Goal: Transaction & Acquisition: Subscribe to service/newsletter

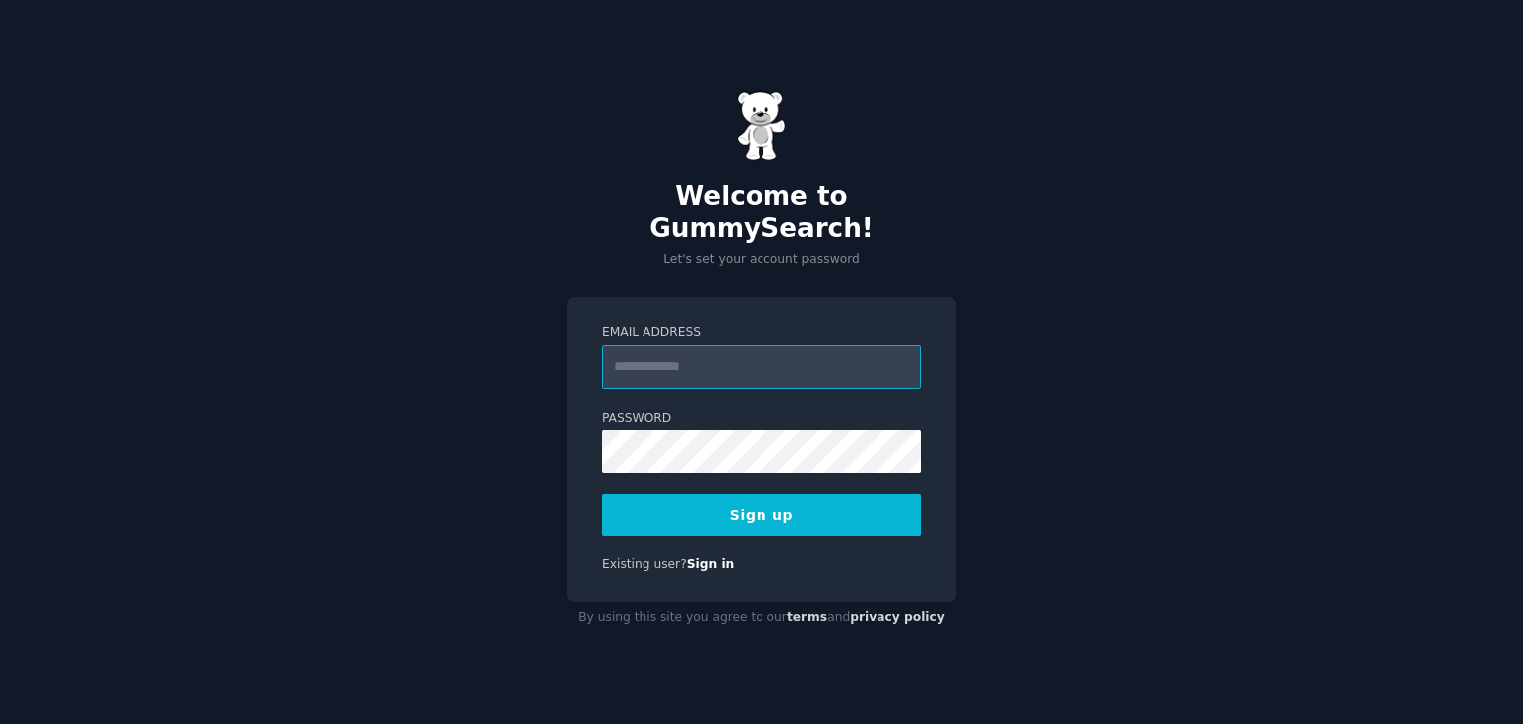
click at [741, 348] on input "Email Address" at bounding box center [761, 367] width 319 height 44
type input "**********"
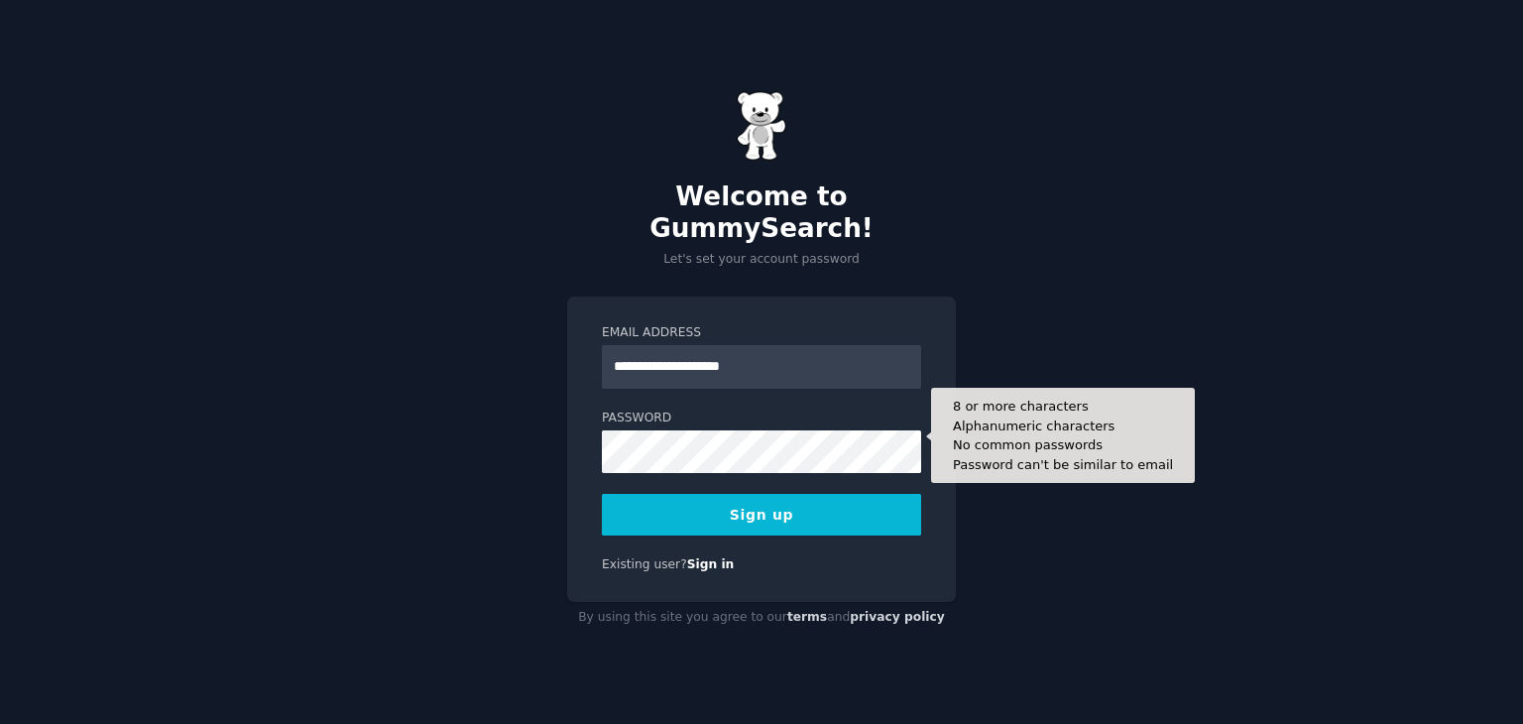
click at [761, 500] on button "Sign up" at bounding box center [761, 515] width 319 height 42
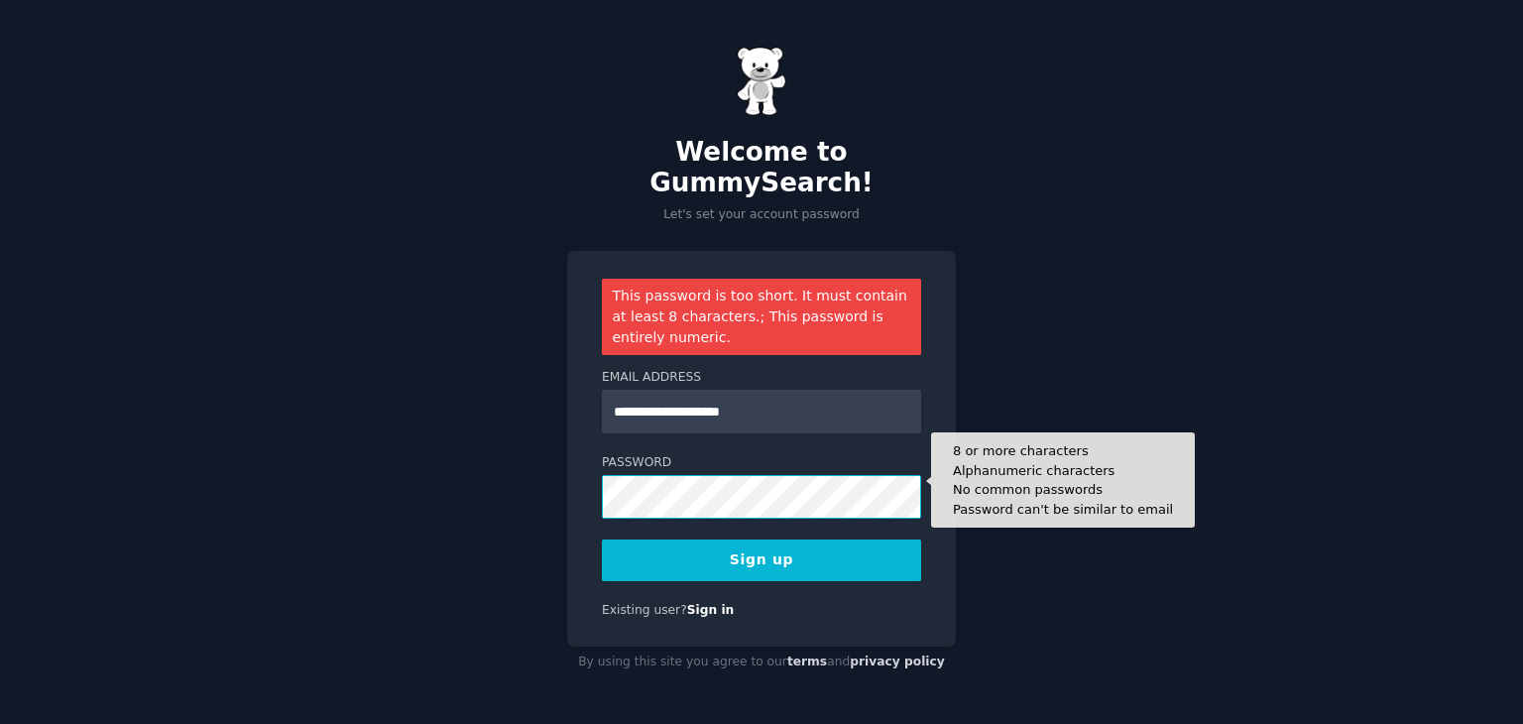
click at [602, 539] on button "Sign up" at bounding box center [761, 560] width 319 height 42
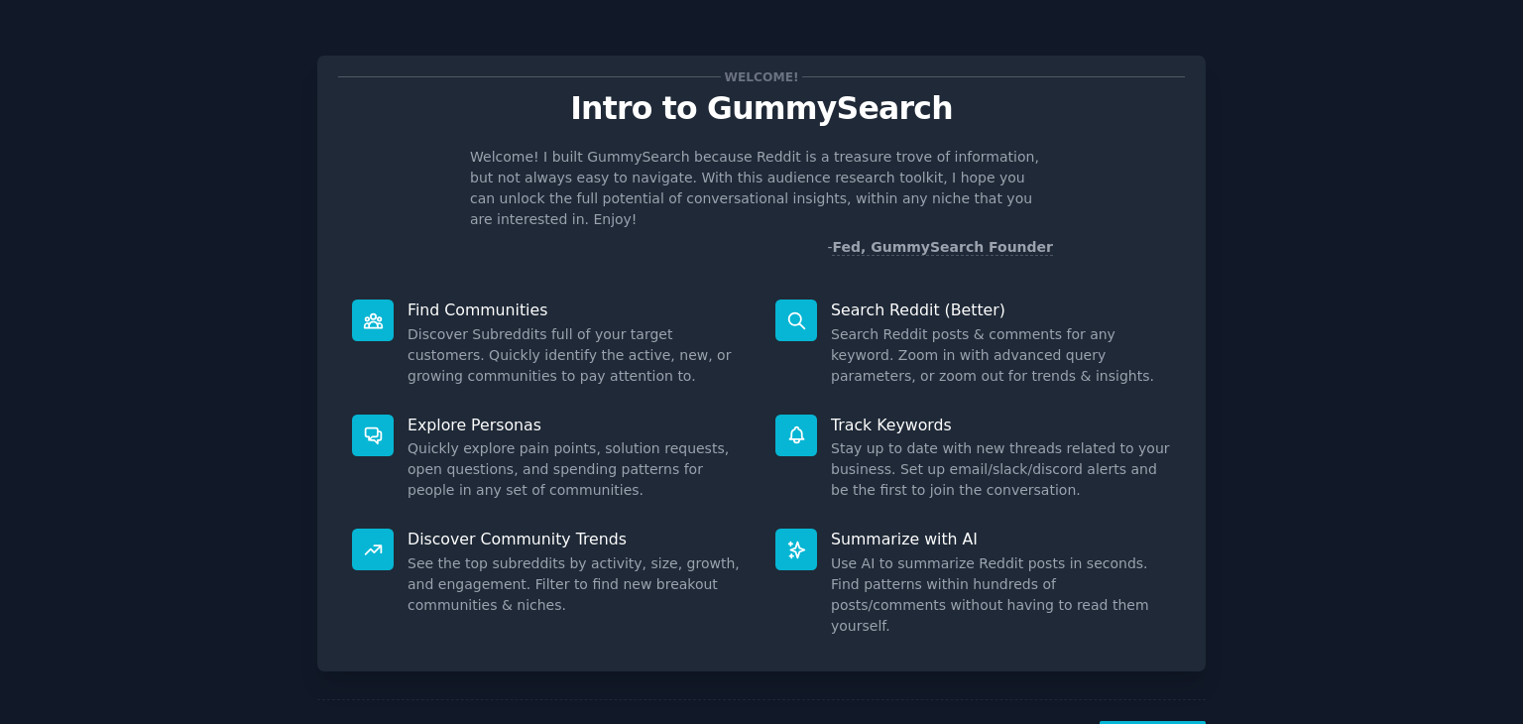
click at [807, 299] on div at bounding box center [796, 320] width 42 height 42
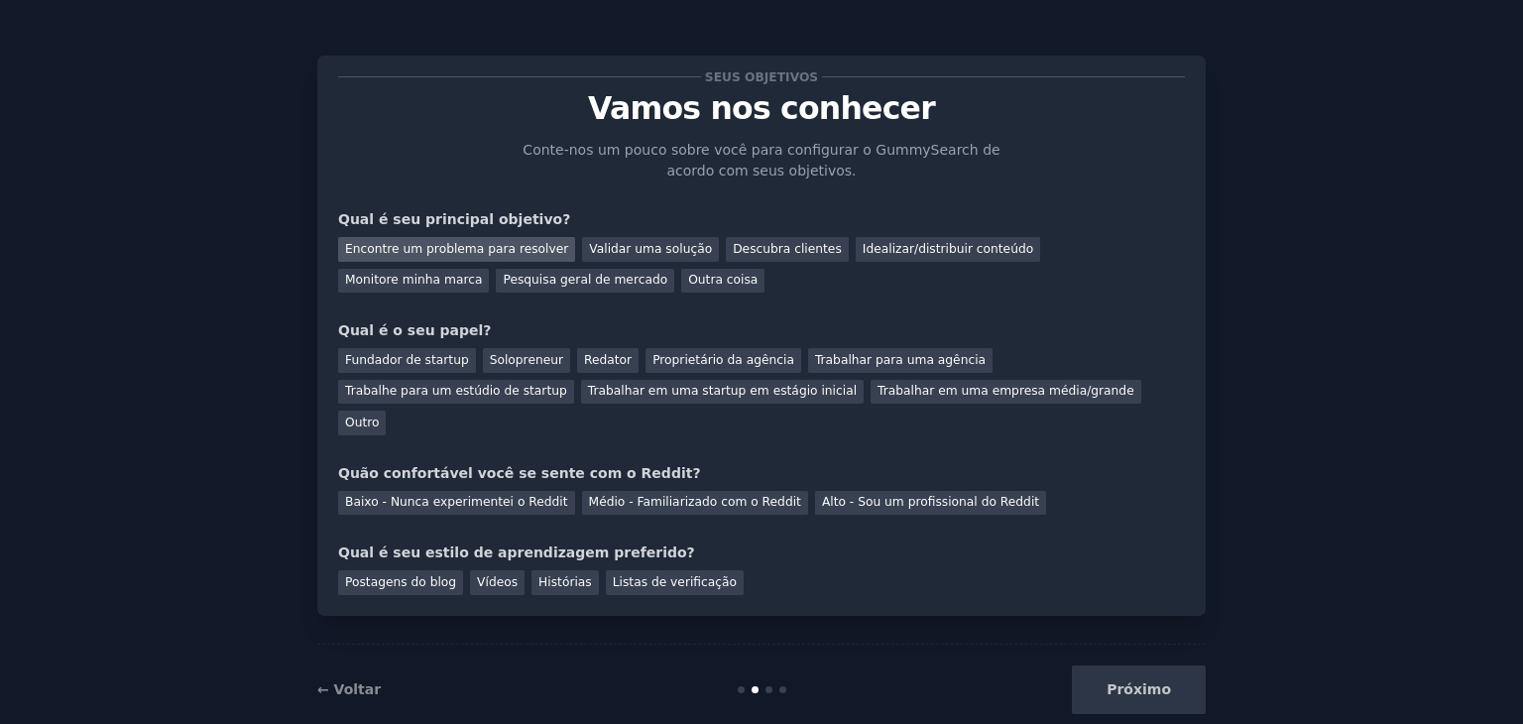
click at [496, 250] on font "Encontre um problema para resolver" at bounding box center [456, 249] width 223 height 14
click at [611, 245] on font "Validar uma solução" at bounding box center [650, 249] width 123 height 14
click at [505, 251] on font "Encontre um problema para resolver" at bounding box center [456, 249] width 223 height 14
click at [428, 360] on font "Fundador de startup" at bounding box center [407, 360] width 124 height 14
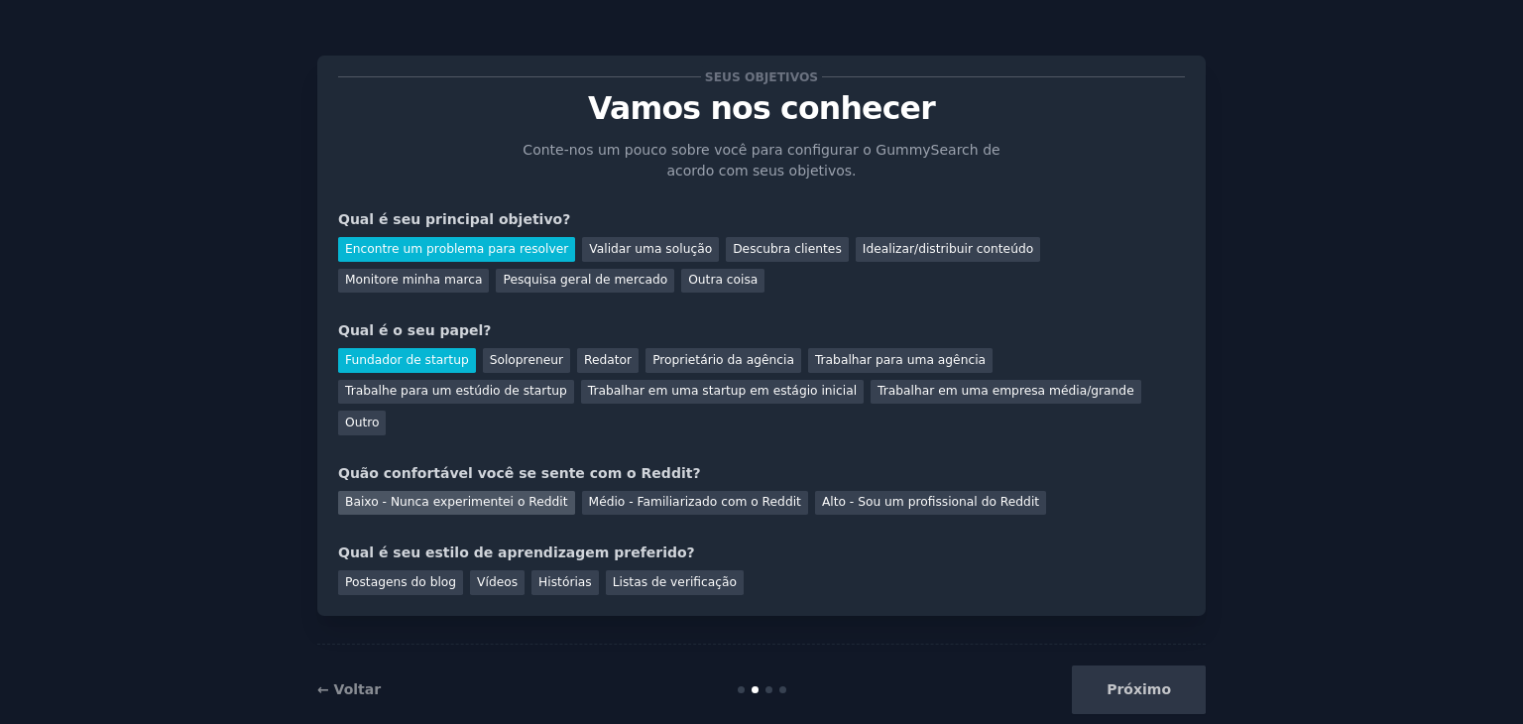
click at [462, 495] on font "Baixo - Nunca experimentei o Reddit" at bounding box center [456, 502] width 223 height 14
click at [477, 575] on font "Vídeos" at bounding box center [497, 582] width 41 height 14
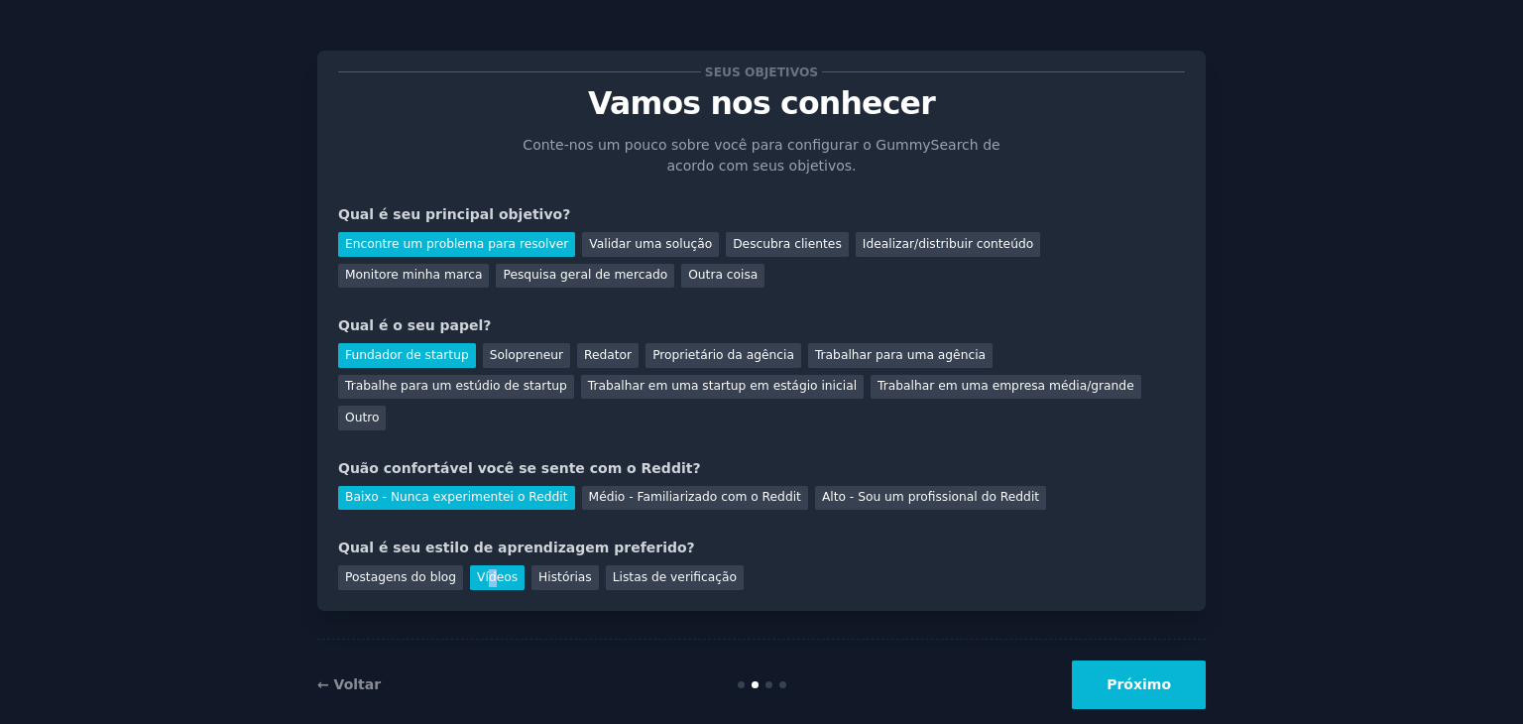
scroll to position [7, 0]
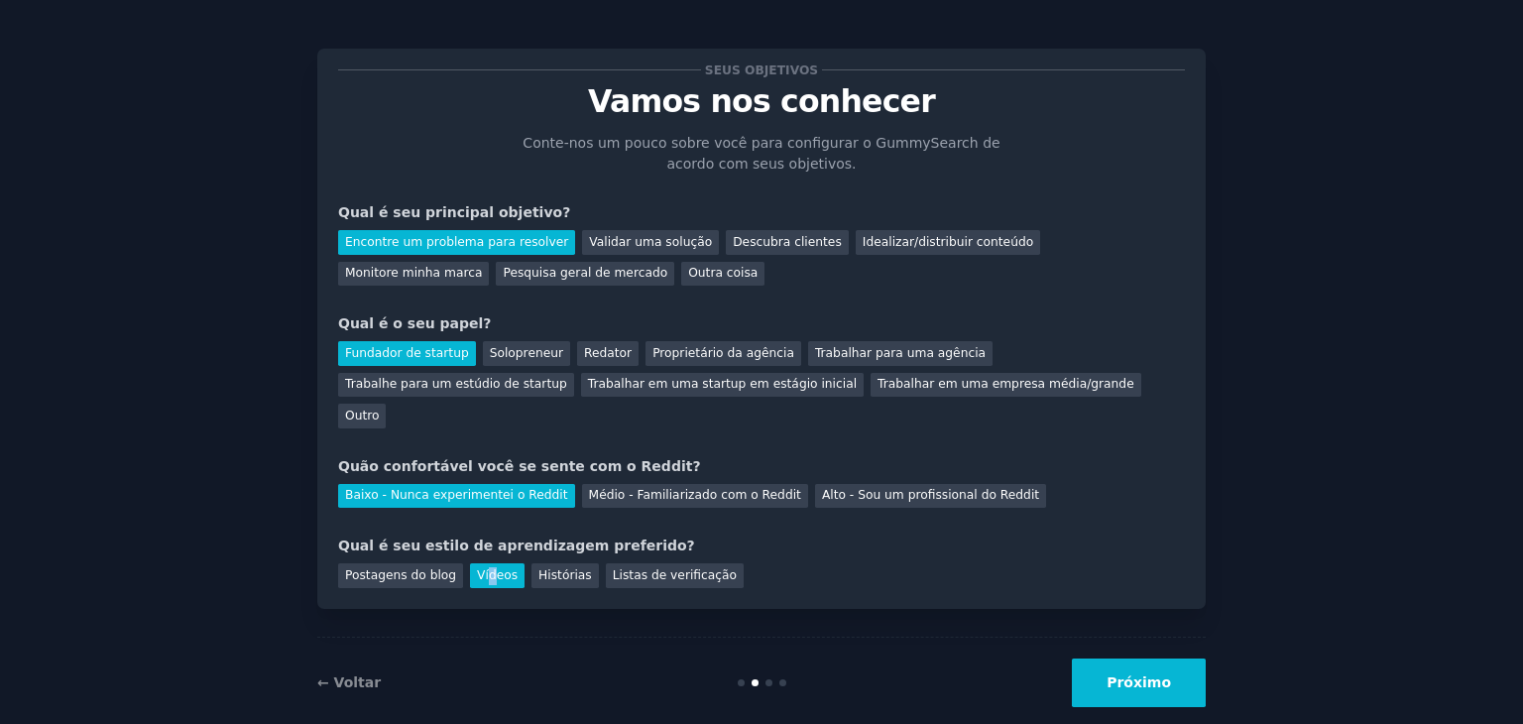
click at [1123, 674] on font "Próximo" at bounding box center [1138, 682] width 64 height 16
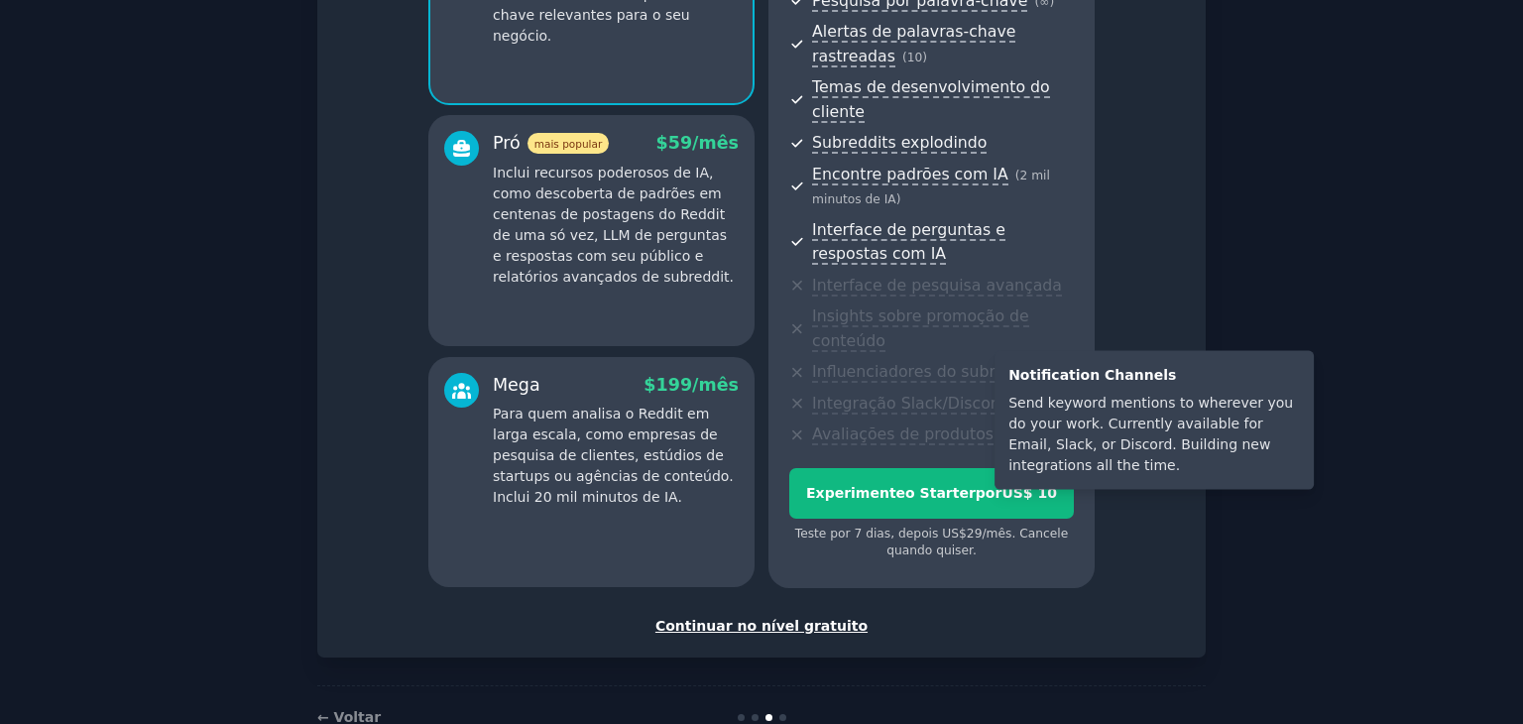
scroll to position [330, 0]
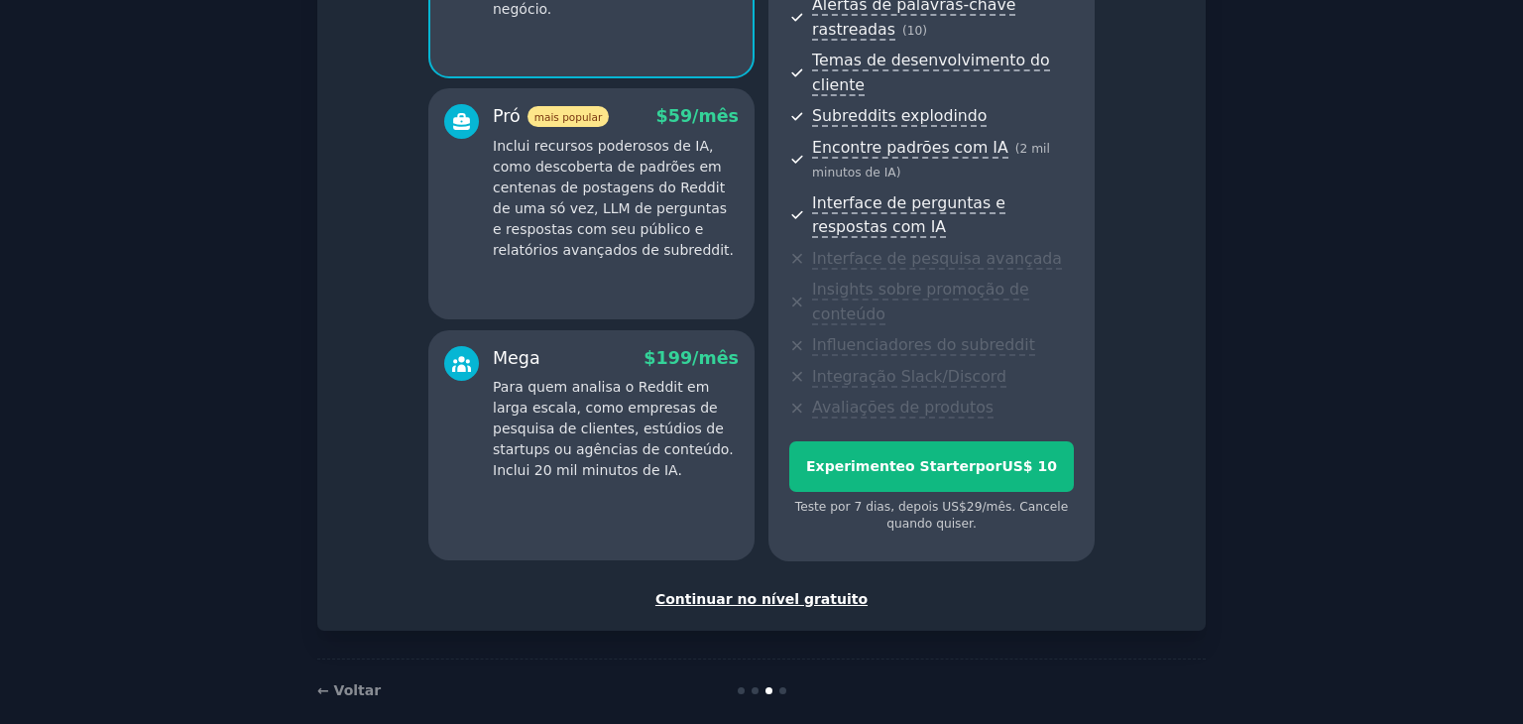
click at [764, 591] on font "Continuar no nível gratuito" at bounding box center [761, 599] width 212 height 16
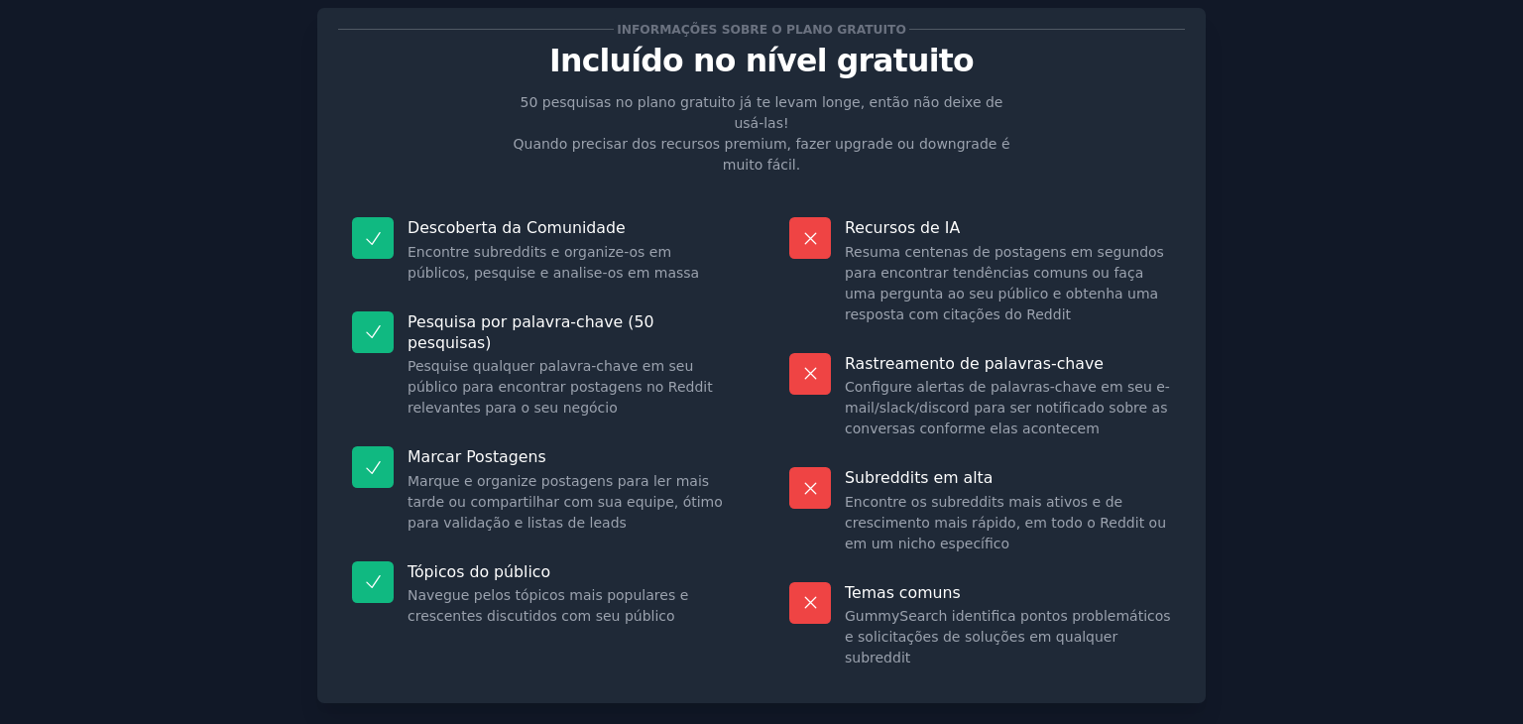
scroll to position [131, 0]
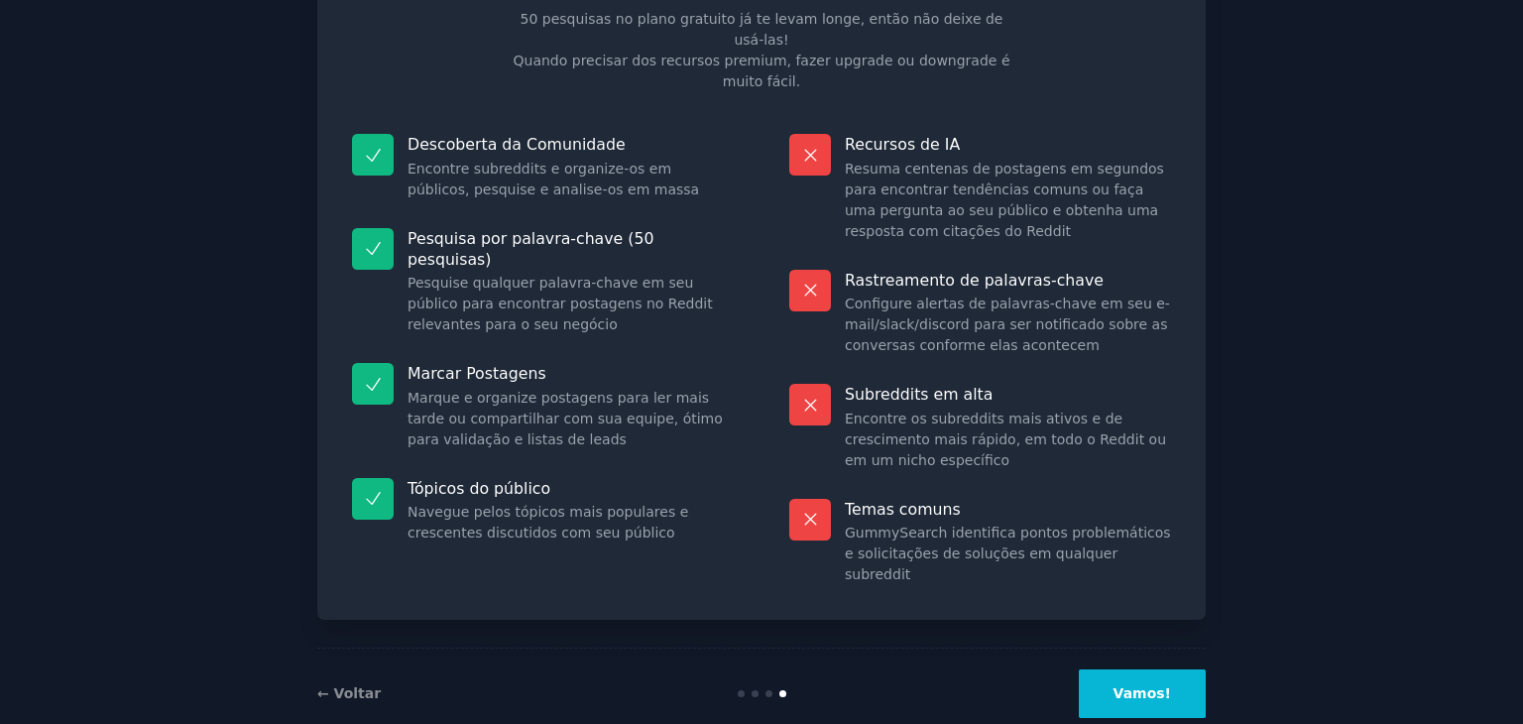
click at [1130, 685] on font "Vamos!" at bounding box center [1141, 693] width 57 height 16
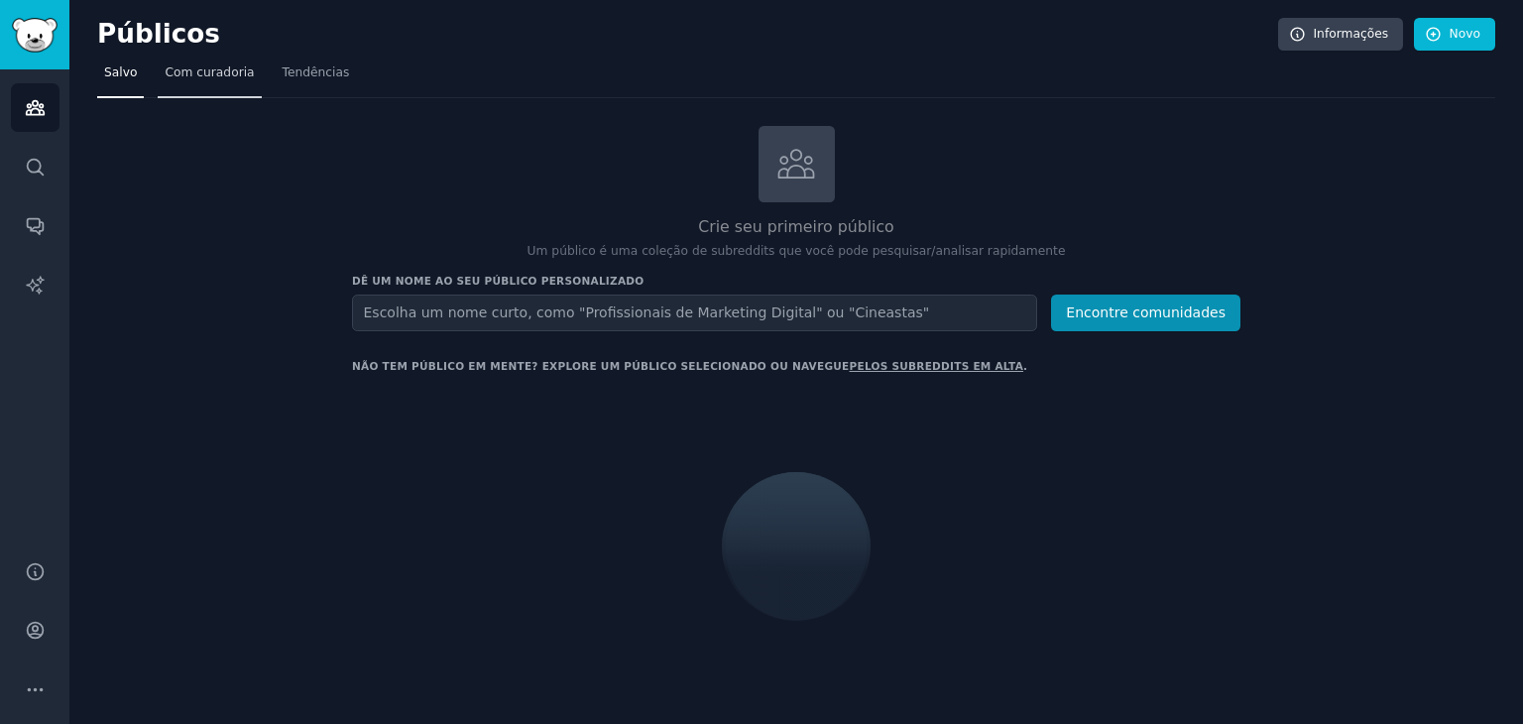
click at [198, 78] on font "Com curadoria" at bounding box center [209, 72] width 89 height 14
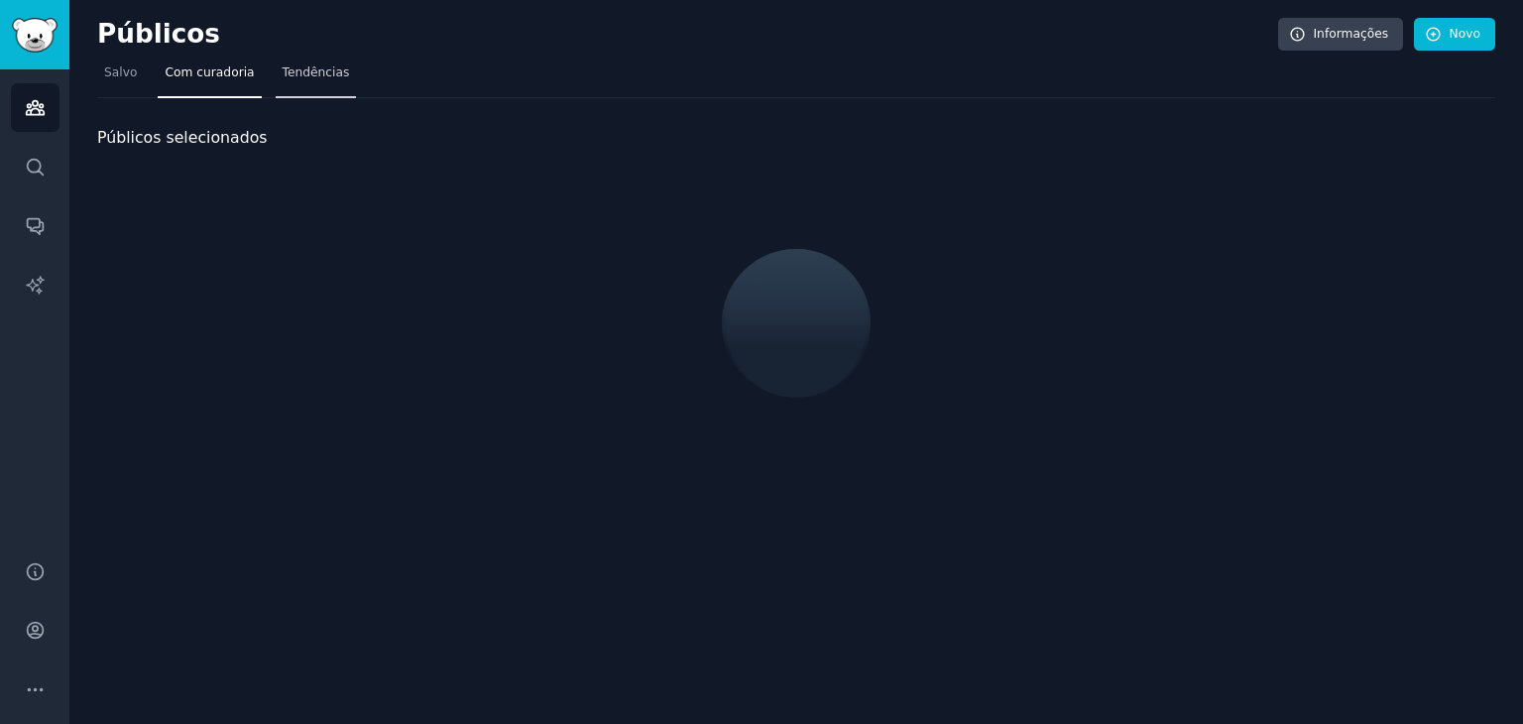
click at [286, 88] on link "Tendências" at bounding box center [316, 77] width 81 height 41
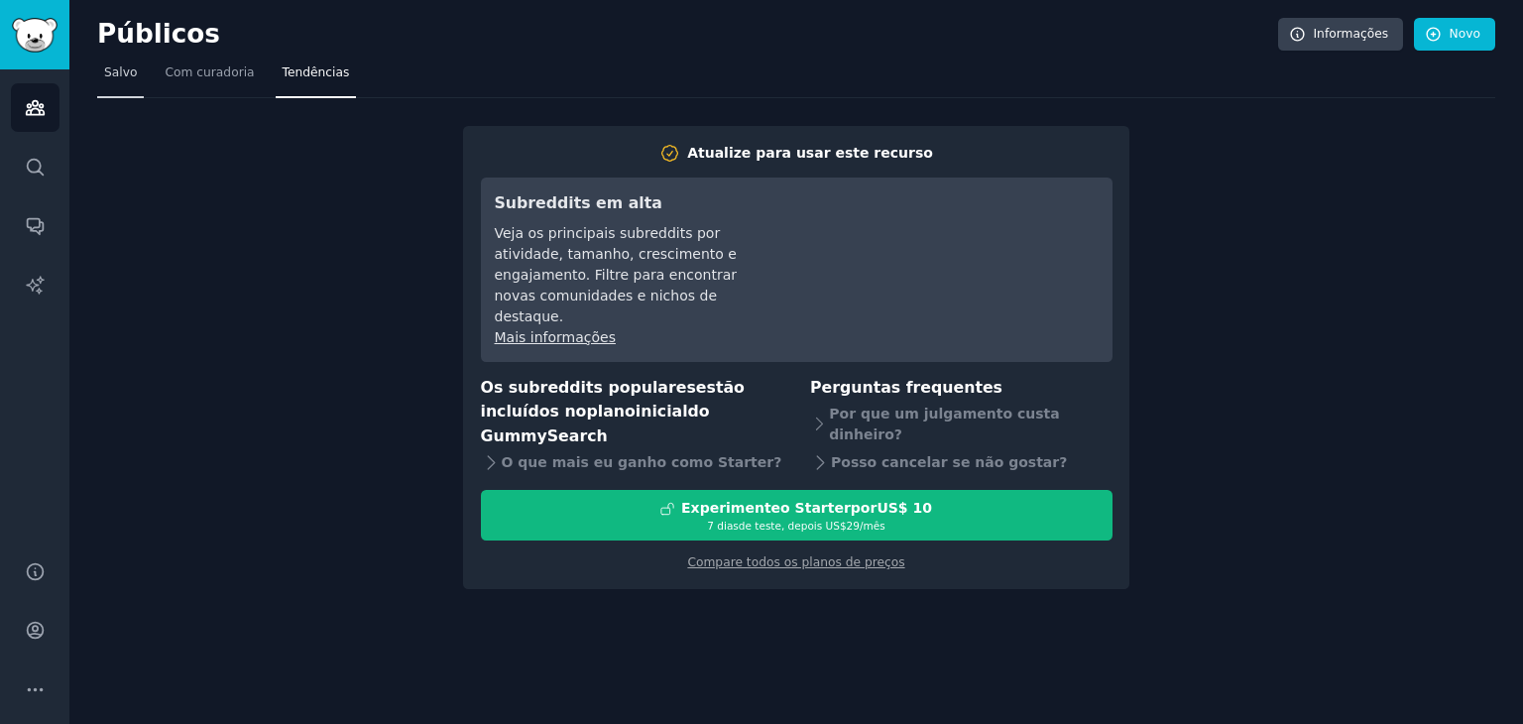
click at [111, 79] on font "Salvo" at bounding box center [120, 72] width 33 height 14
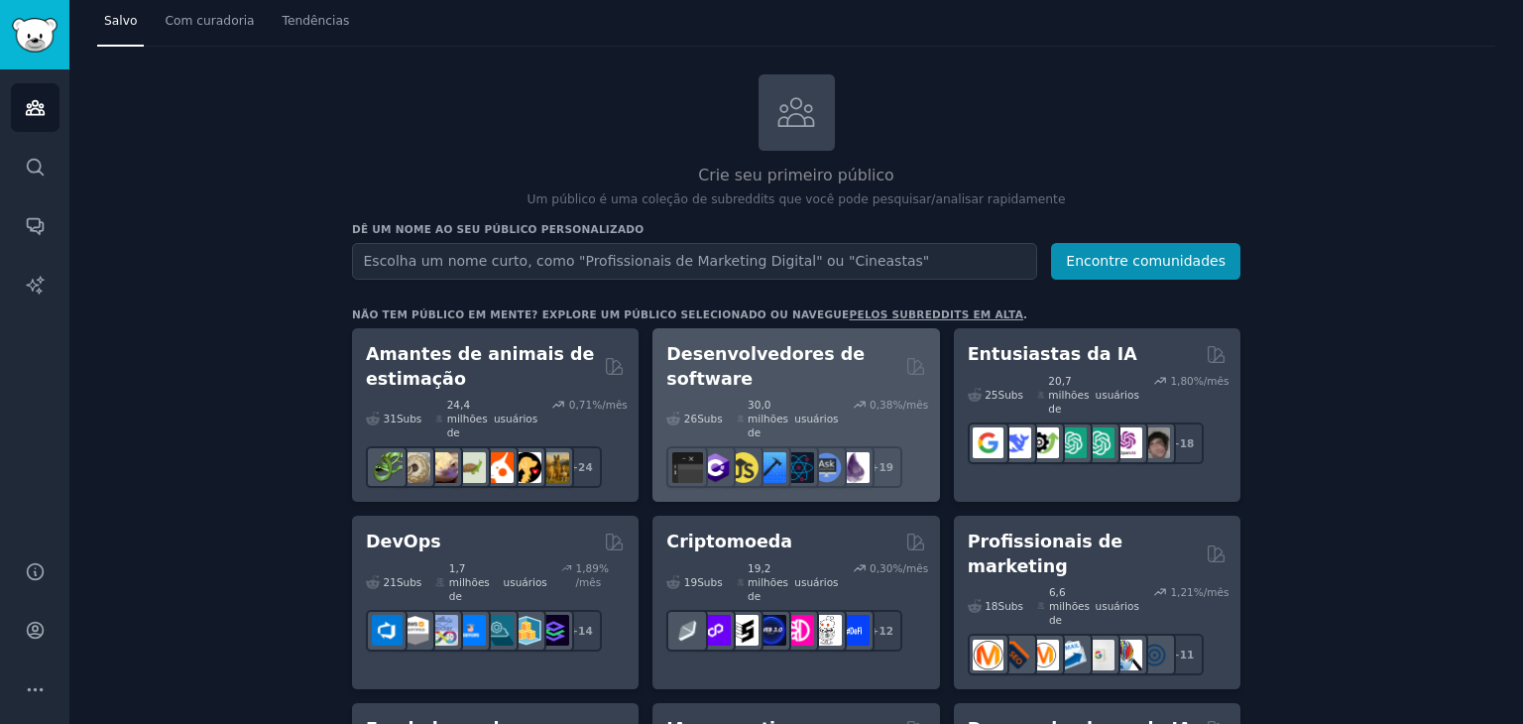
scroll to position [99, 0]
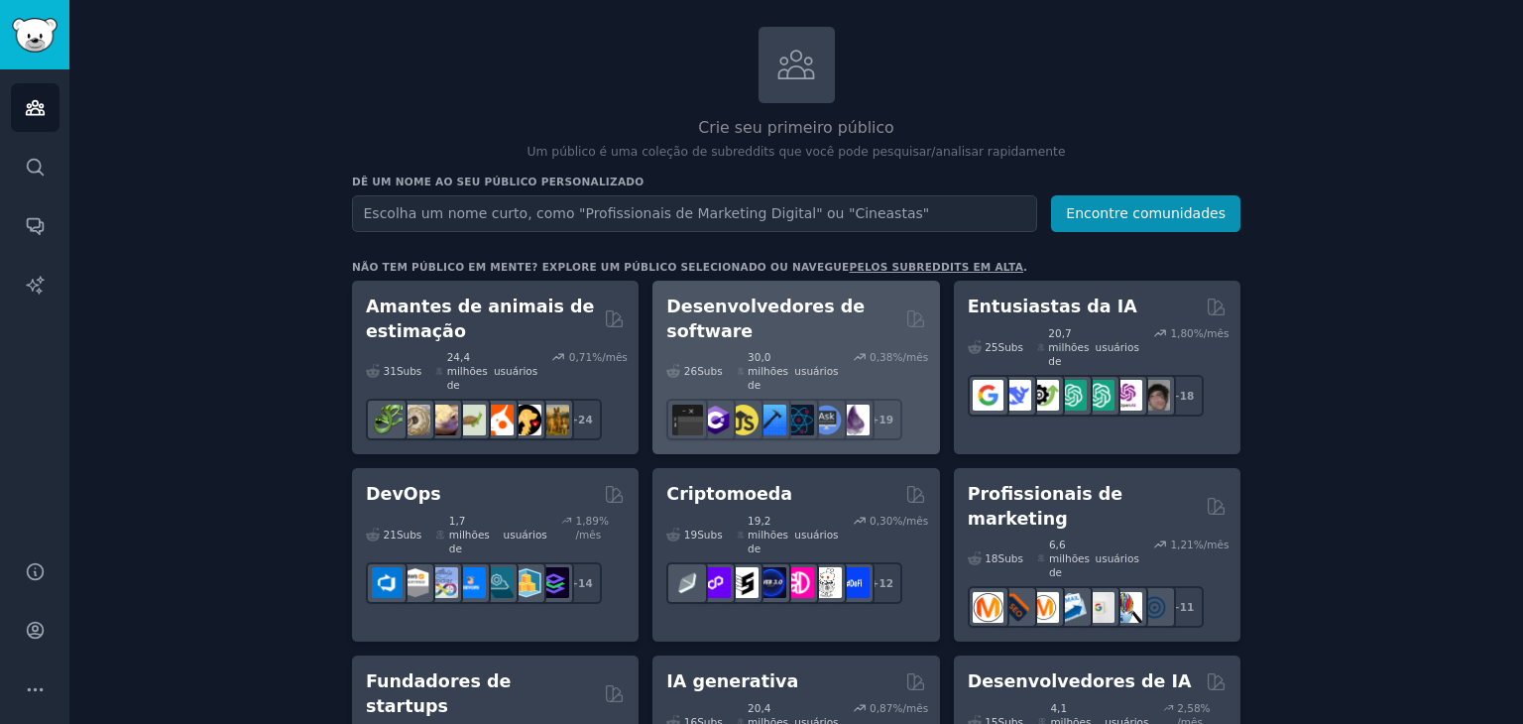
click at [681, 412] on div "Desenvolvedores de software 26 Subs ​ 30,0 milhões de usuários 0,38 %/mês r/sof…" at bounding box center [795, 367] width 286 height 173
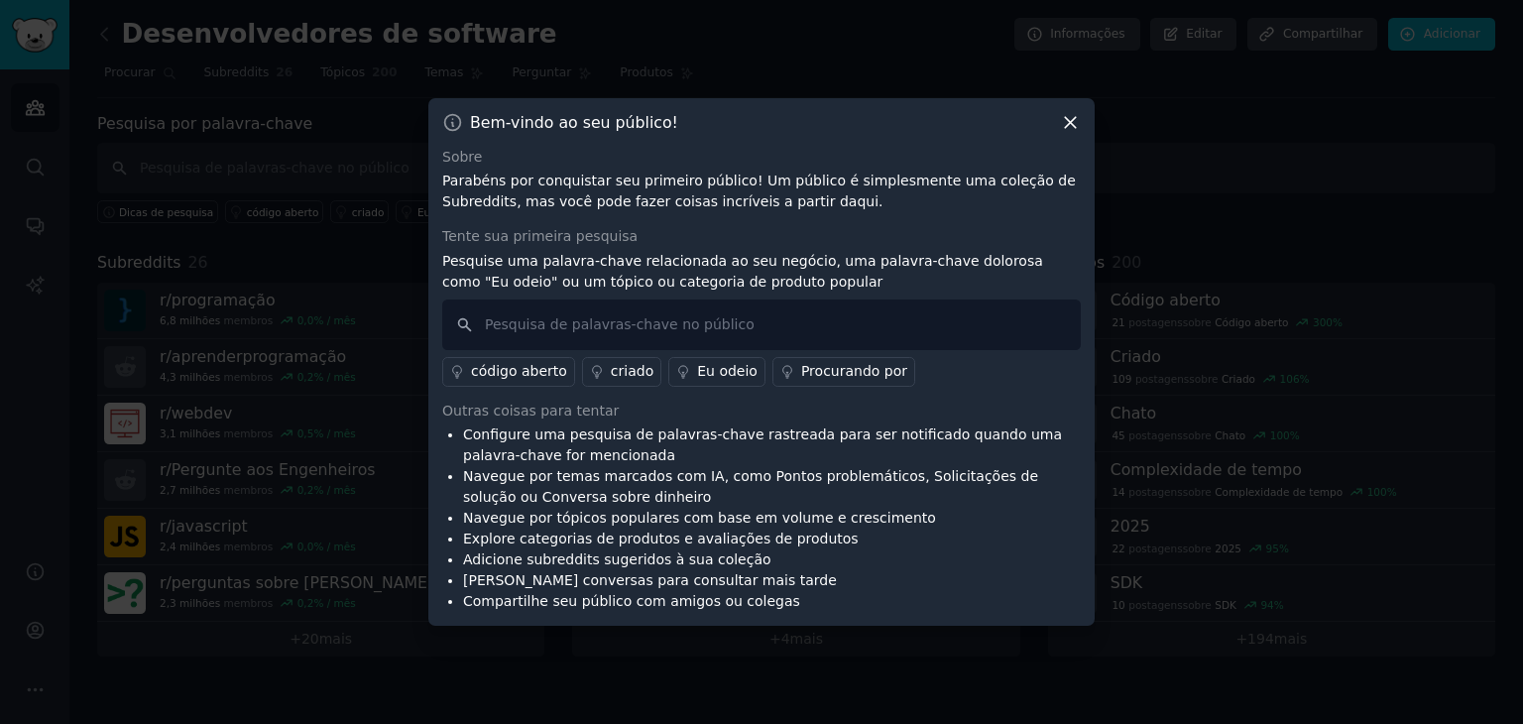
click at [1078, 120] on icon at bounding box center [1070, 122] width 21 height 21
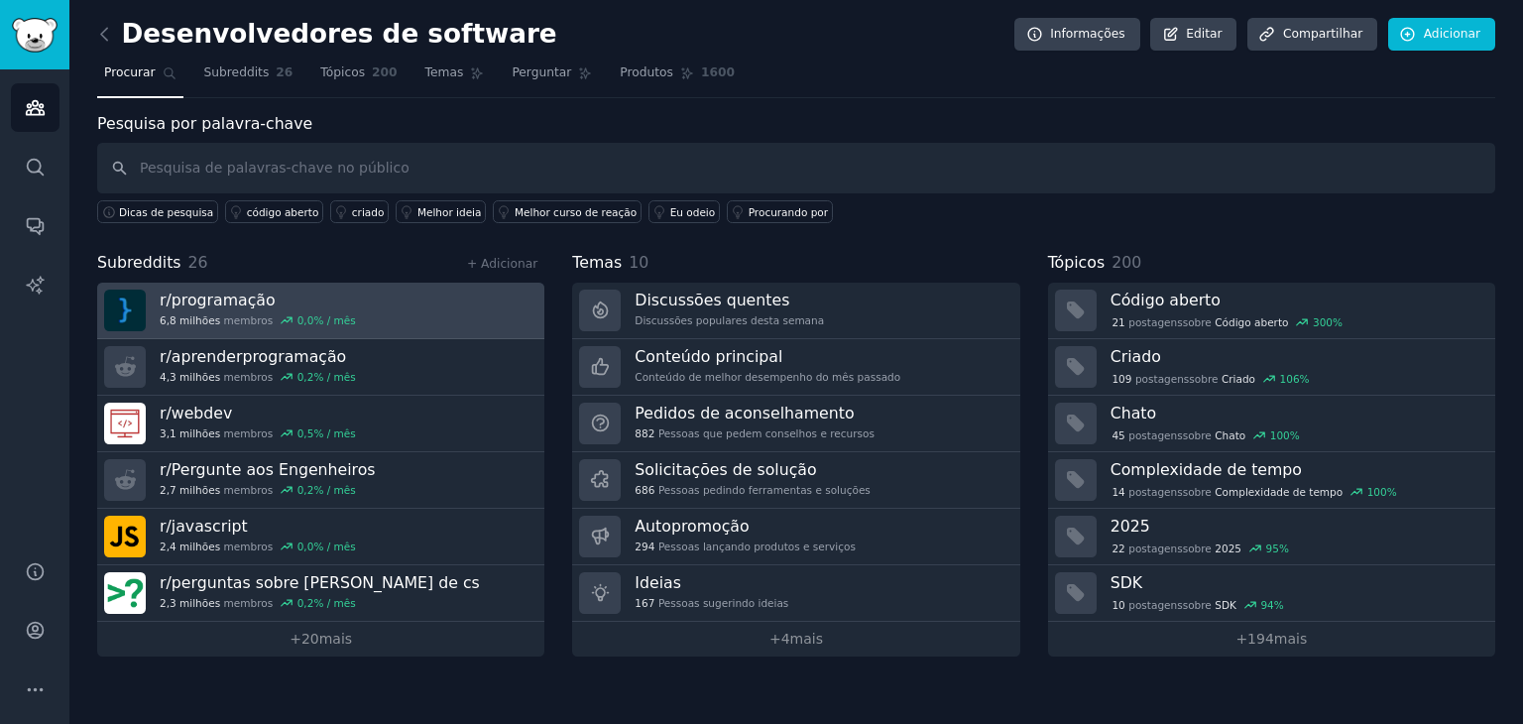
click at [432, 302] on link "r/ programação 6,8 milhões membros 0,0 % / mês" at bounding box center [320, 311] width 447 height 57
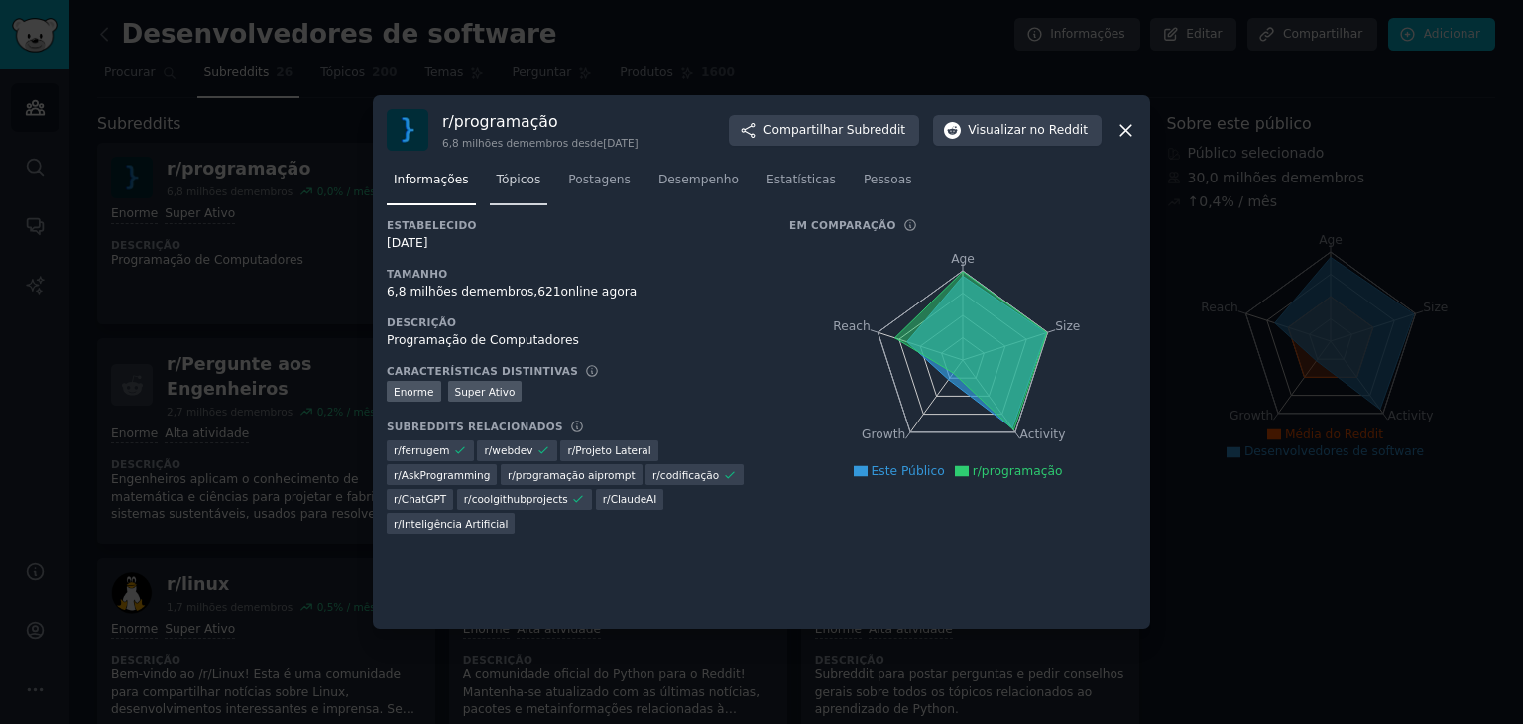
click at [507, 180] on font "Tópicos" at bounding box center [519, 179] width 45 height 14
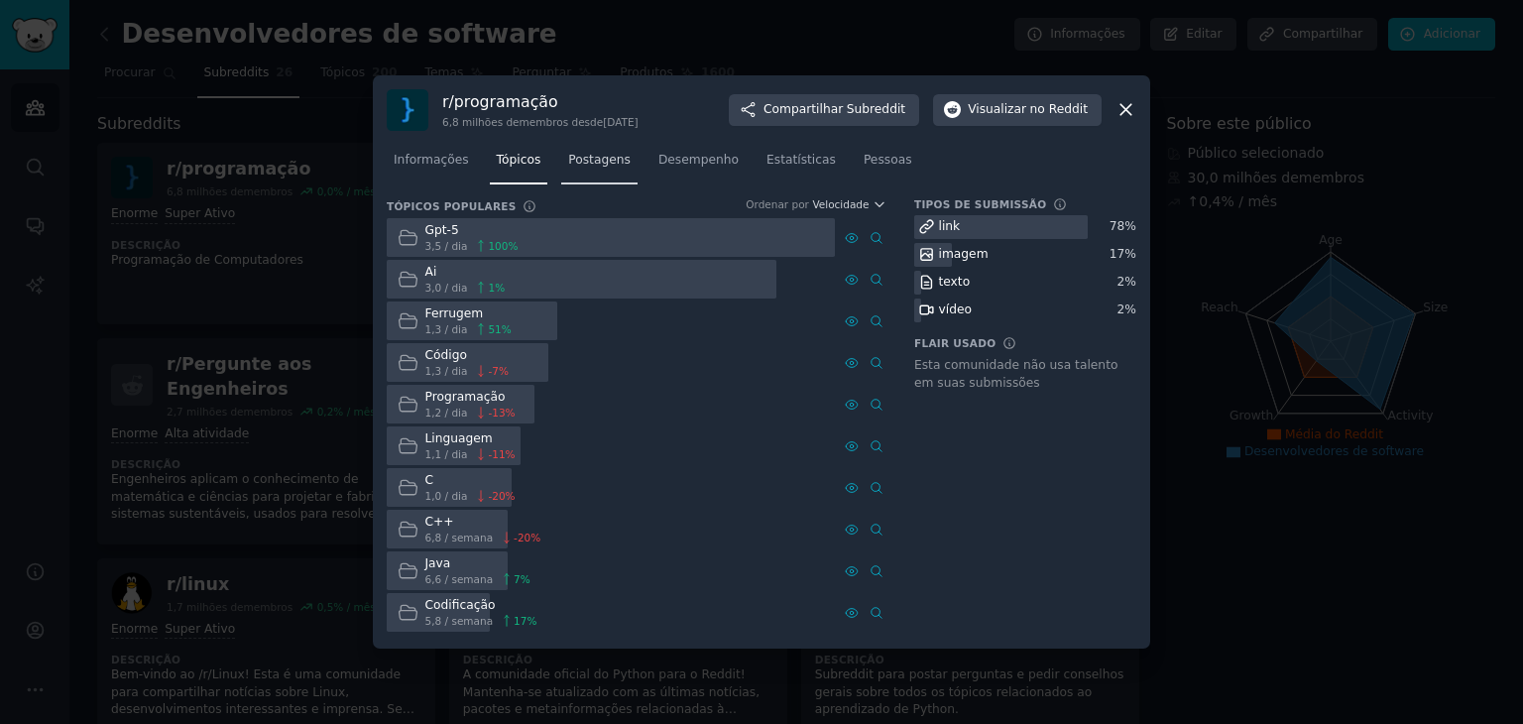
click at [587, 166] on font "Postagens" at bounding box center [599, 160] width 62 height 14
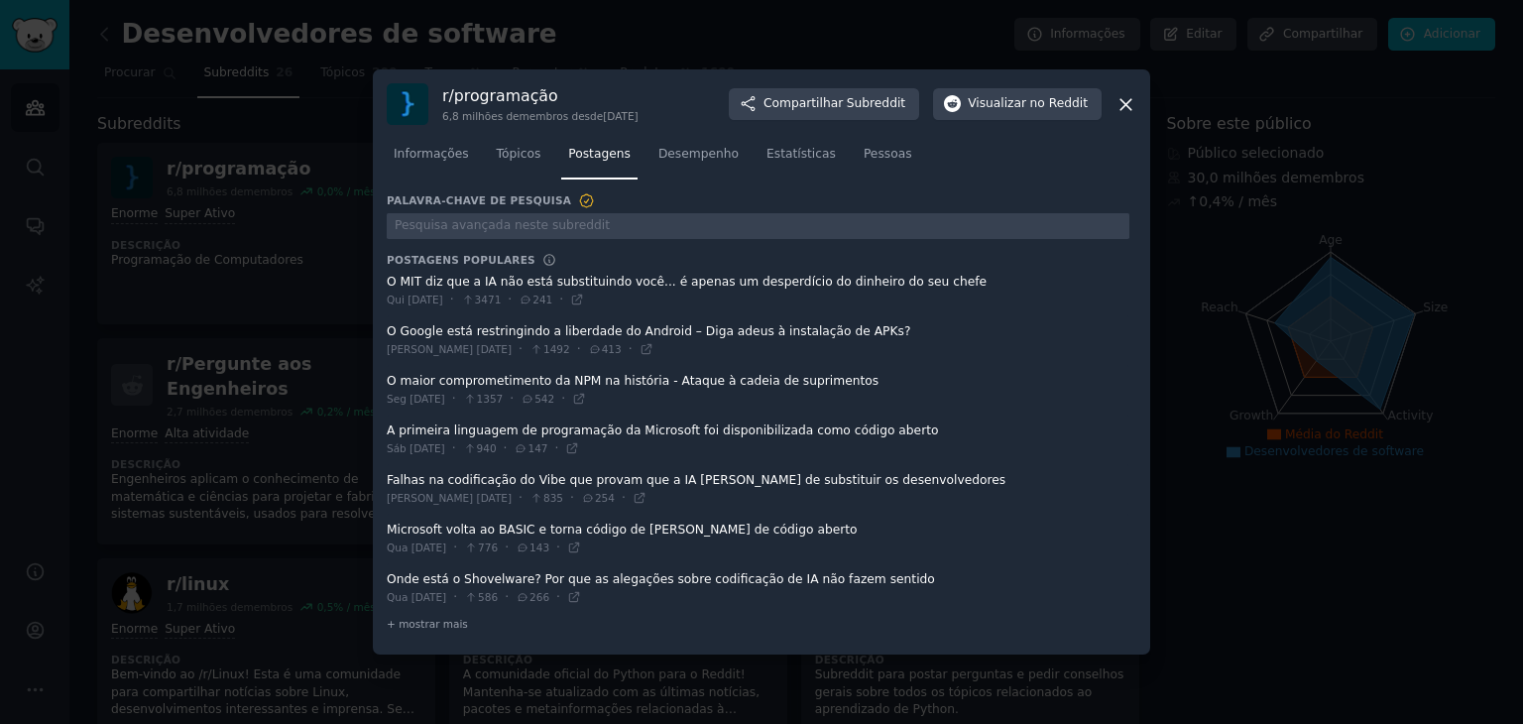
click at [1121, 103] on icon at bounding box center [1125, 104] width 21 height 21
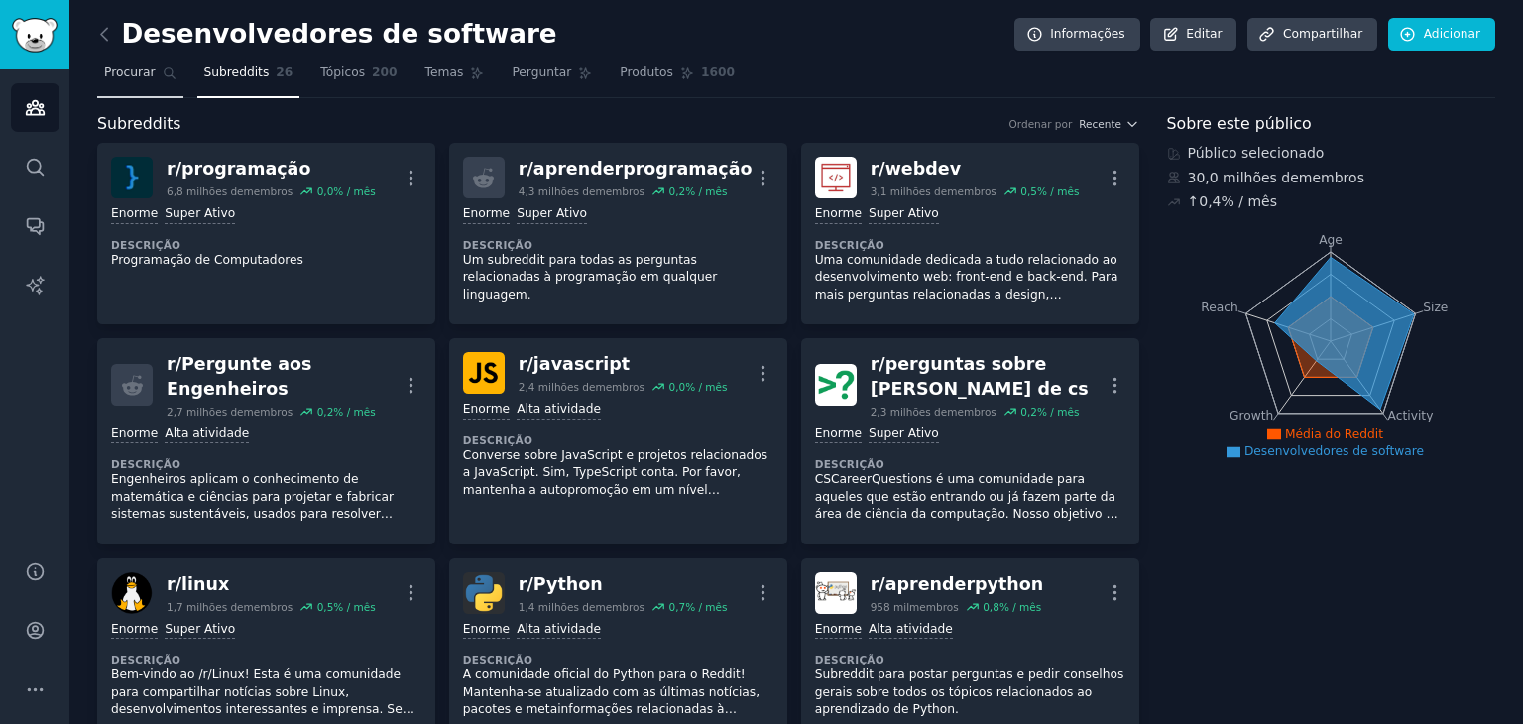
click at [130, 73] on font "Procurar" at bounding box center [130, 72] width 52 height 14
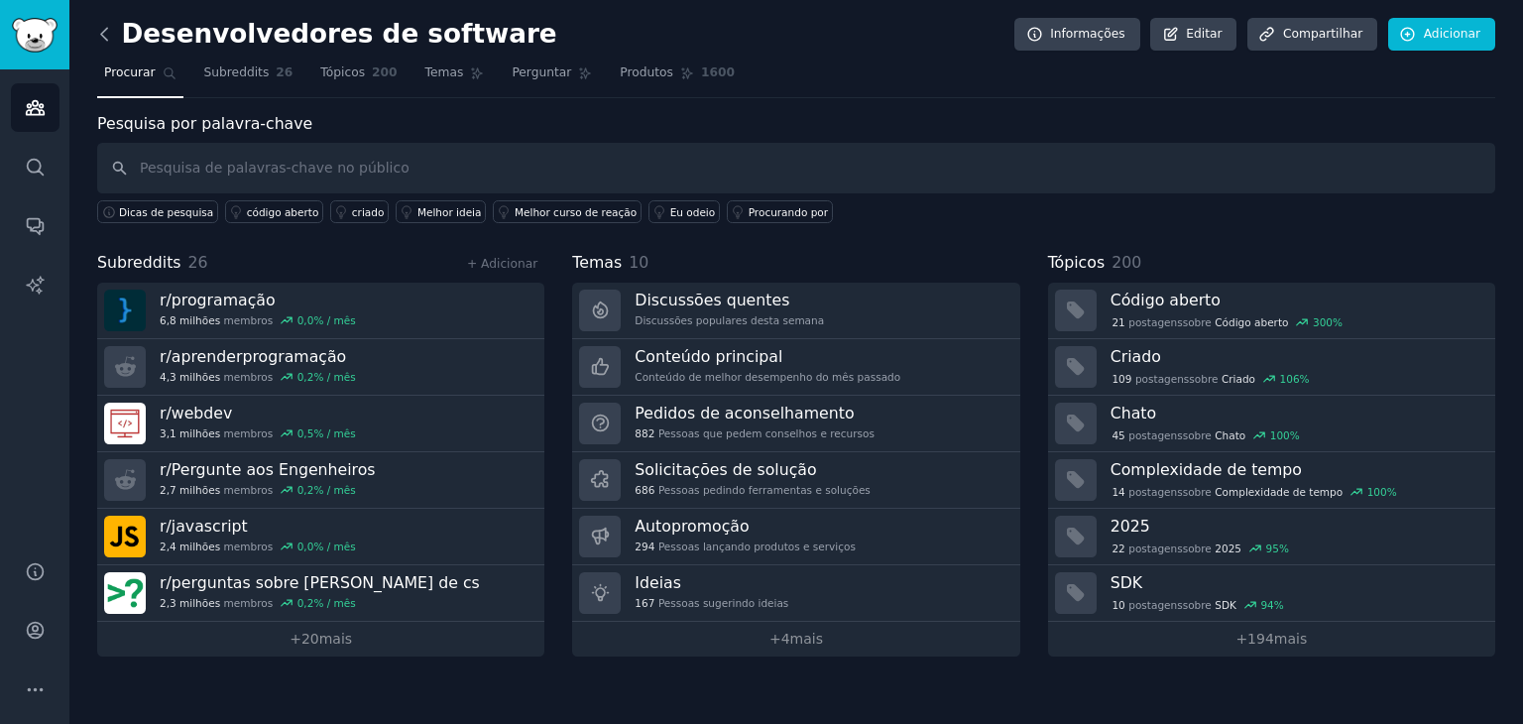
click at [103, 29] on icon at bounding box center [104, 34] width 21 height 21
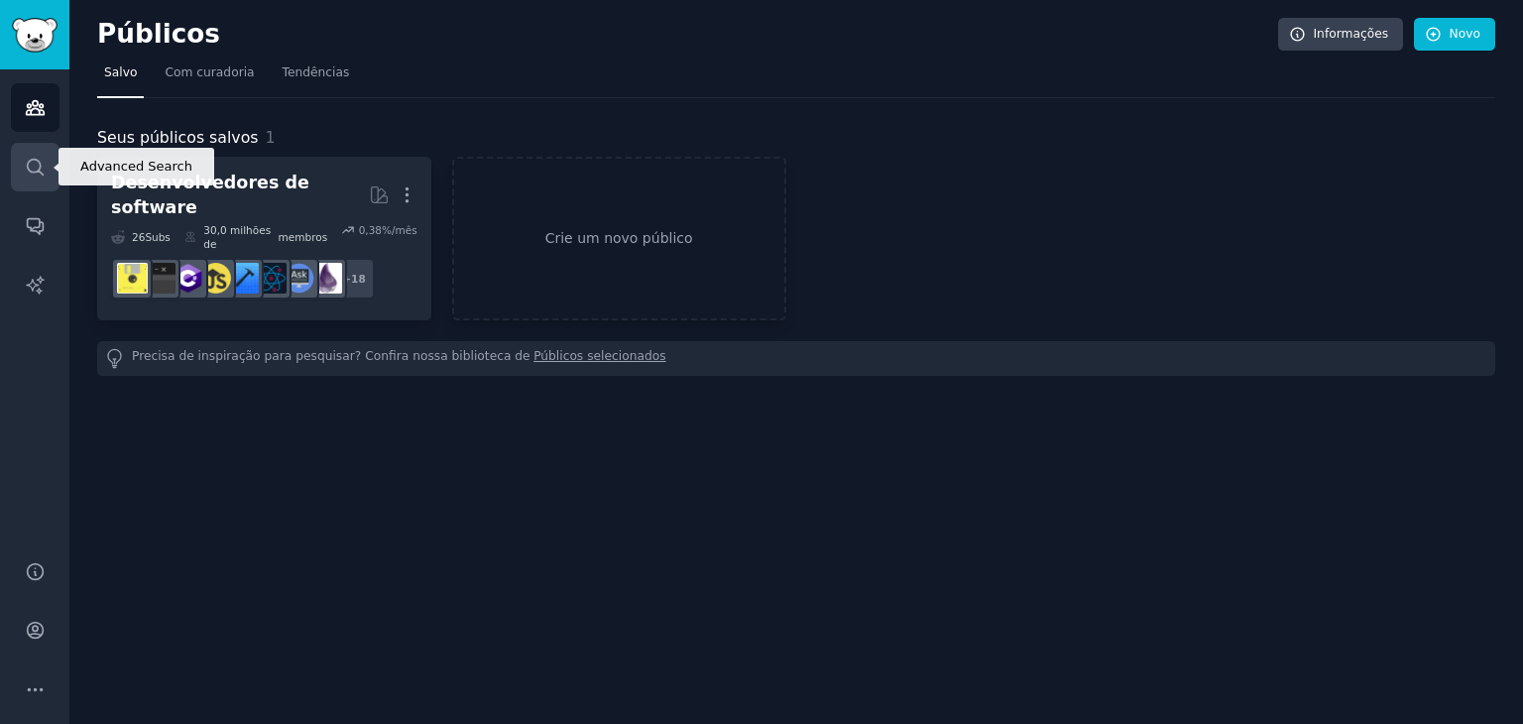
click at [32, 151] on link "Procurar" at bounding box center [35, 167] width 49 height 49
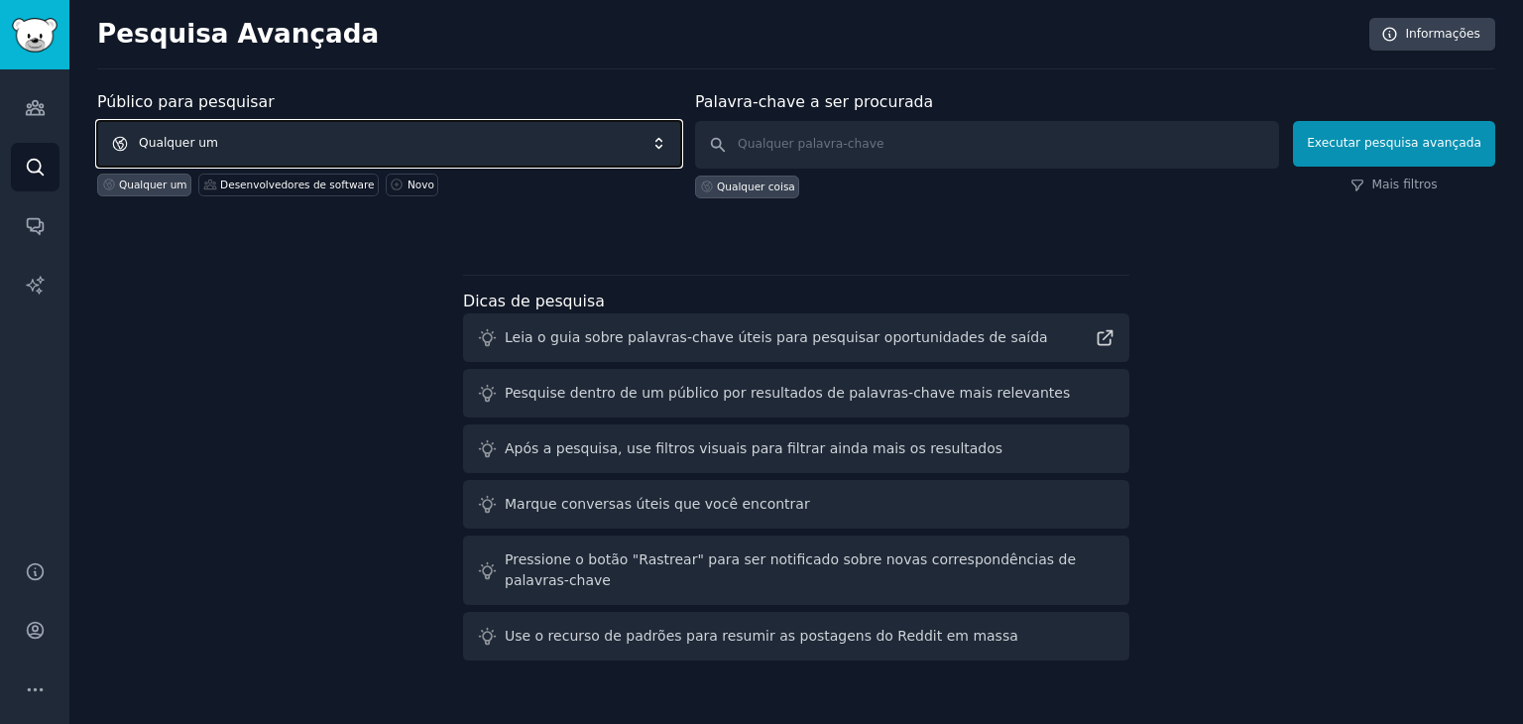
click at [441, 148] on span "Qualquer um" at bounding box center [389, 144] width 584 height 46
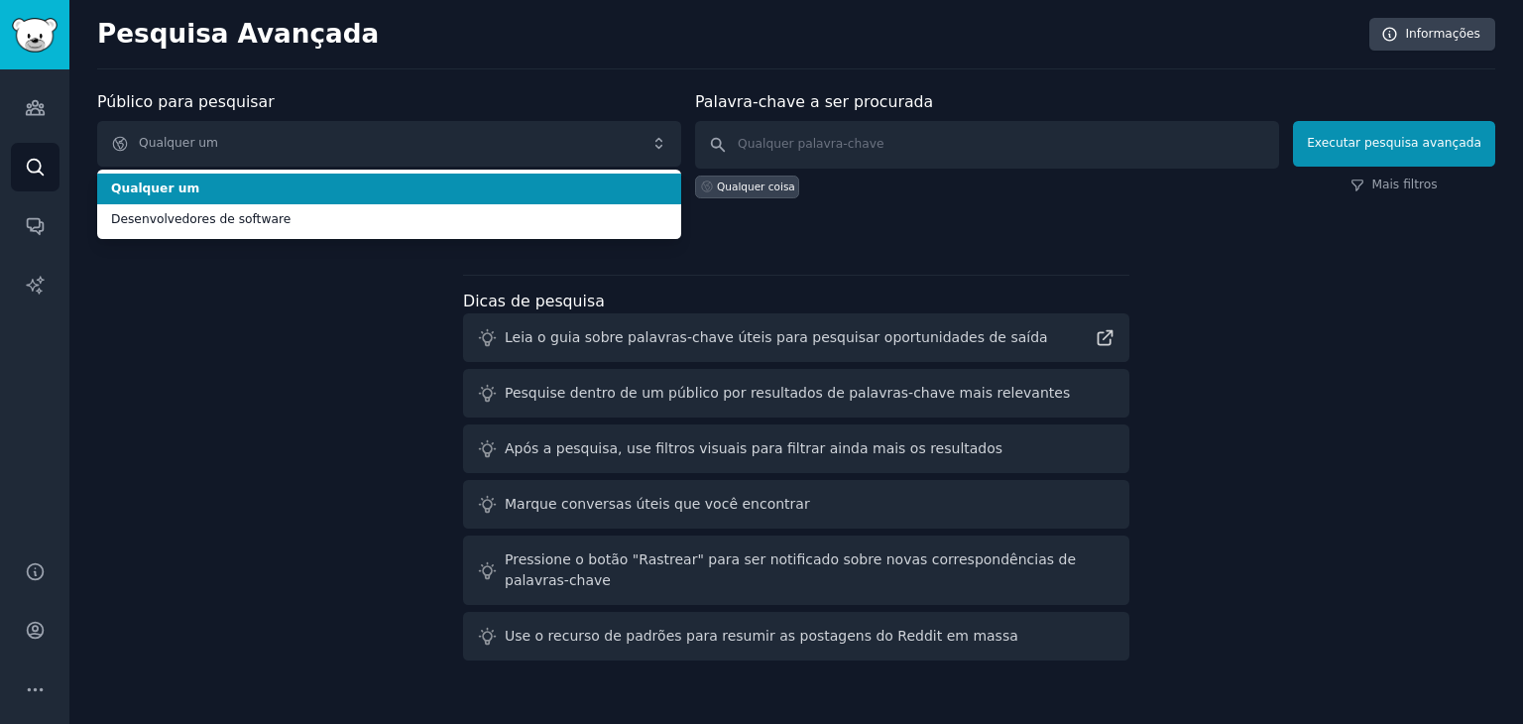
click at [551, 100] on div "Público para pesquisar Qualquer um Qualquer um Desenvolvedores de software Qual…" at bounding box center [389, 144] width 584 height 108
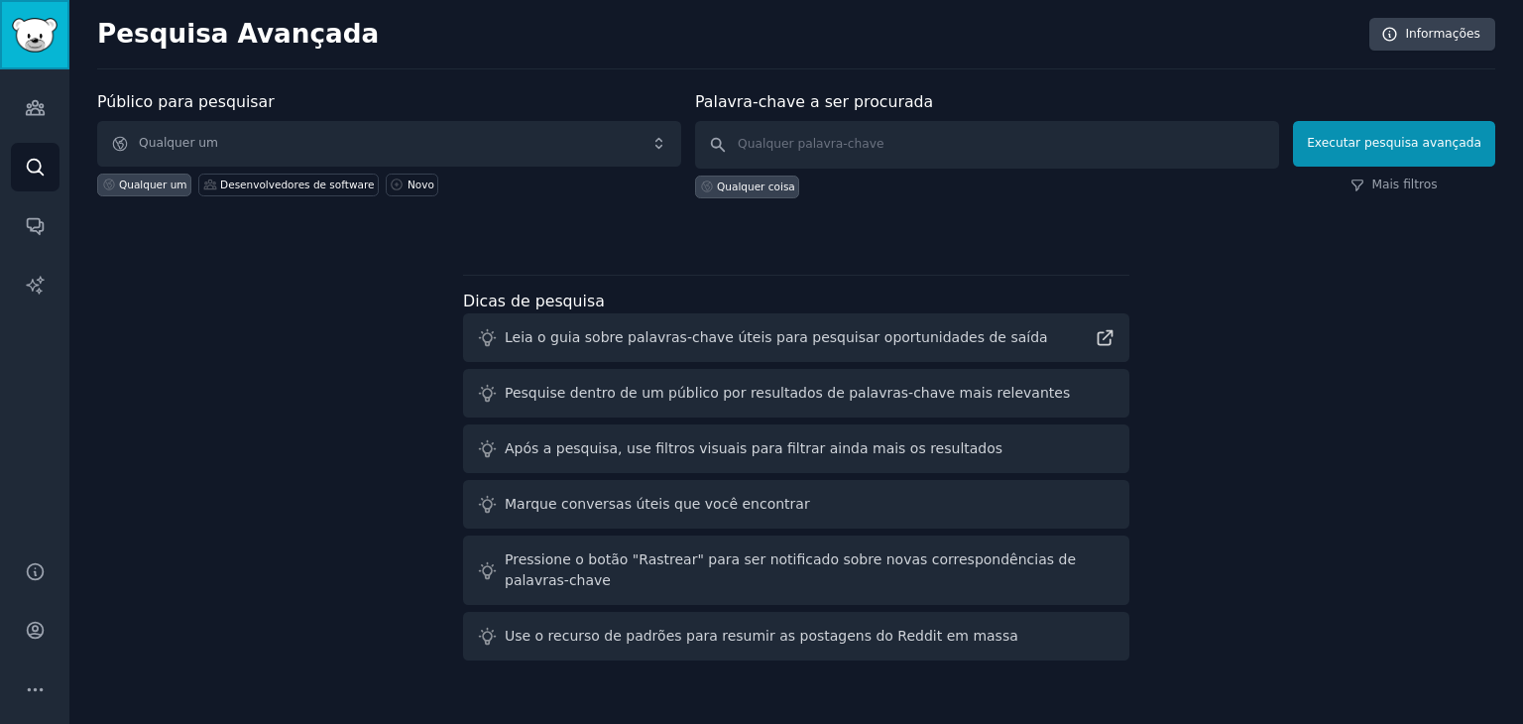
click at [22, 53] on link "Barra lateral" at bounding box center [34, 34] width 69 height 69
